Goal: Ask a question

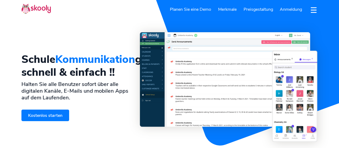
select select "de"
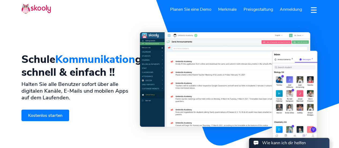
select select "43"
select select "[GEOGRAPHIC_DATA]"
select select "Europe/[GEOGRAPHIC_DATA]"
click at [313, 10] on button "dropdown menu" at bounding box center [314, 10] width 8 height 12
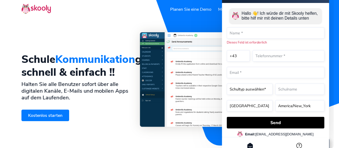
click at [113, 18] on header "Melde dich kostenlos an Planen Sie eine Demo Merkmale Teilnahme Abrechnung & Za…" at bounding box center [169, 9] width 339 height 19
click at [224, 9] on div "Hallo 👋! Ich würde dir mit Skooly helfen, bitte hilf mir mit deinen Details unt…" at bounding box center [275, 70] width 107 height 134
click at [80, 38] on div "Schule Kommunikation gemacht schnell & einfach !! Halten Sie alle Benutzer sofo…" at bounding box center [80, 86] width 119 height 109
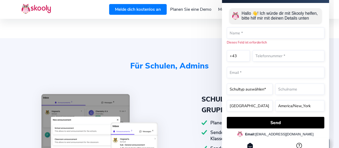
scroll to position [80, 0]
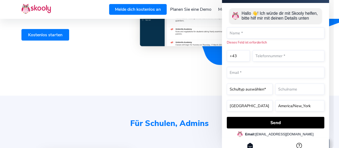
click at [95, 57] on div "Schule Kommunikation gemacht schnell & einfach !! Halten Sie alle Benutzer sofo…" at bounding box center [80, 6] width 119 height 109
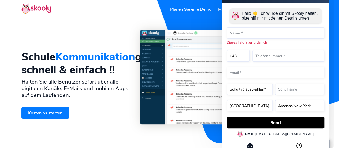
scroll to position [0, 0]
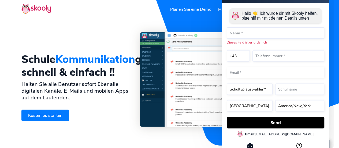
click at [90, 9] on header "Melde dich kostenlos an Planen Sie eine Demo Merkmale Teilnahme Abrechnung & Za…" at bounding box center [169, 9] width 339 height 19
click at [334, 6] on header "Melde dich kostenlos an Planen Sie eine Demo Merkmale Teilnahme Abrechnung & Za…" at bounding box center [169, 9] width 339 height 19
